Goal: Navigation & Orientation: Find specific page/section

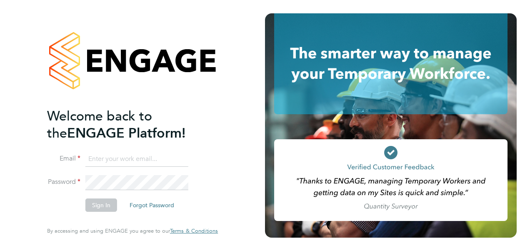
click at [94, 164] on input at bounding box center [136, 159] width 103 height 15
type input "[PERSON_NAME][EMAIL_ADDRESS][PERSON_NAME][DOMAIN_NAME]"
click at [97, 198] on li "Password" at bounding box center [128, 186] width 163 height 23
click at [100, 209] on button "Sign In" at bounding box center [101, 204] width 32 height 13
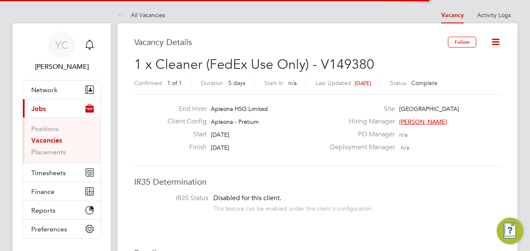
scroll to position [25, 58]
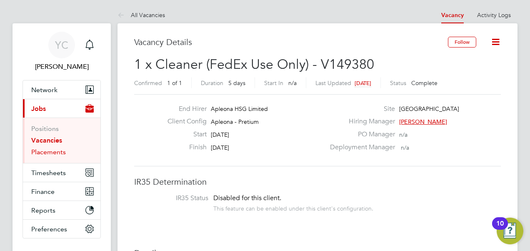
click at [58, 154] on link "Placements" at bounding box center [48, 152] width 35 height 8
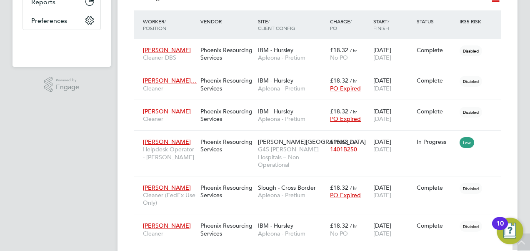
click at [89, 187] on app-navbar "YC Yazmin Cole Notifications Applications: Network Team Members Businesses Site…" at bounding box center [62, 175] width 98 height 721
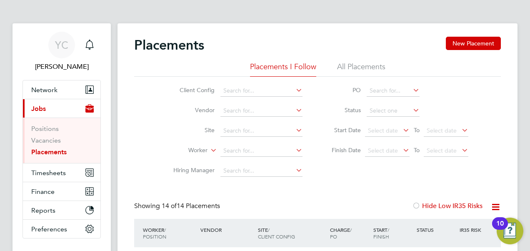
click at [151, 116] on div "Client Config Vendor Site Worker Hiring Manager PO Status Start Date Select dat…" at bounding box center [317, 129] width 367 height 104
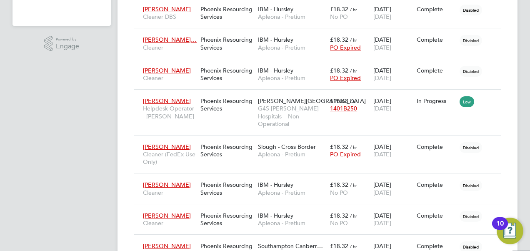
scroll to position [292, 0]
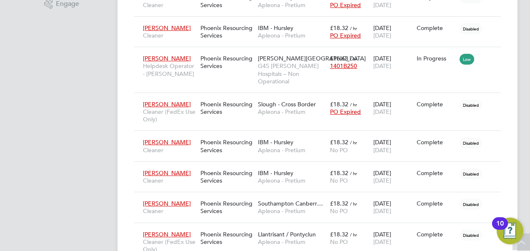
click at [70, 189] on app-navbar "YC Yazmin Cole Notifications Applications: Network Team Members Businesses Site…" at bounding box center [62, 92] width 98 height 721
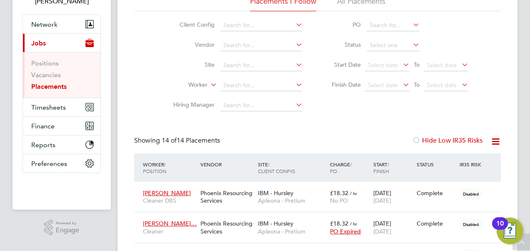
scroll to position [0, 0]
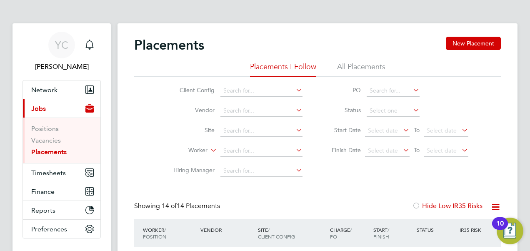
click at [161, 125] on li "Site" at bounding box center [234, 131] width 157 height 20
